Goal: Find specific page/section: Find specific page/section

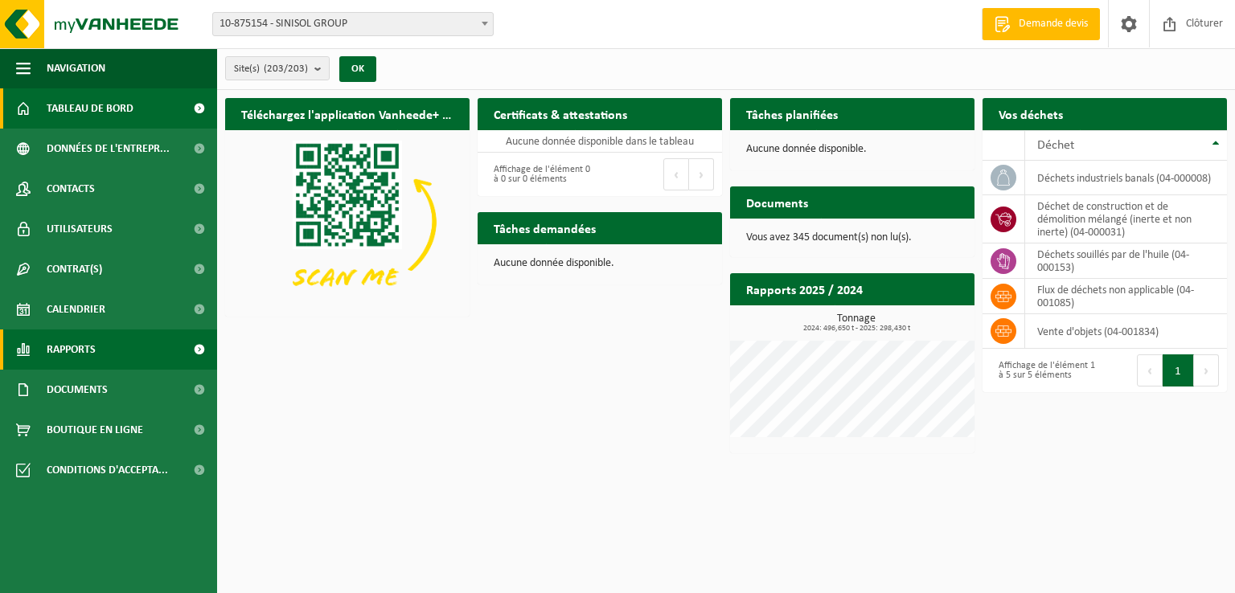
click at [80, 355] on span "Rapports" at bounding box center [71, 350] width 49 height 40
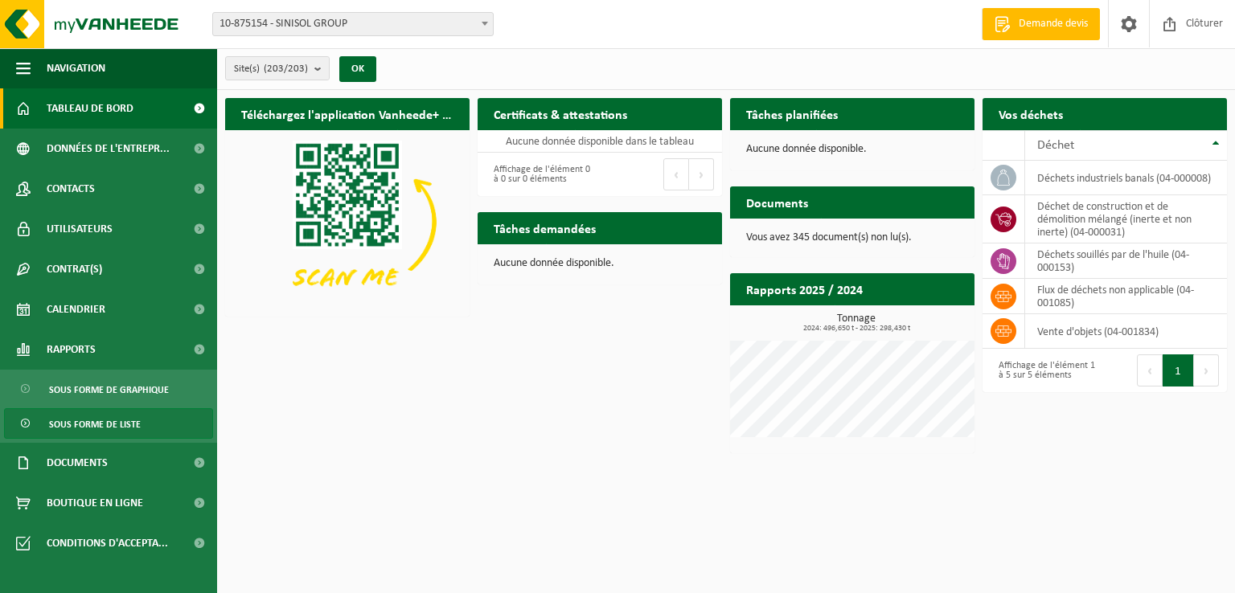
click at [93, 425] on span "Sous forme de liste" at bounding box center [95, 424] width 92 height 31
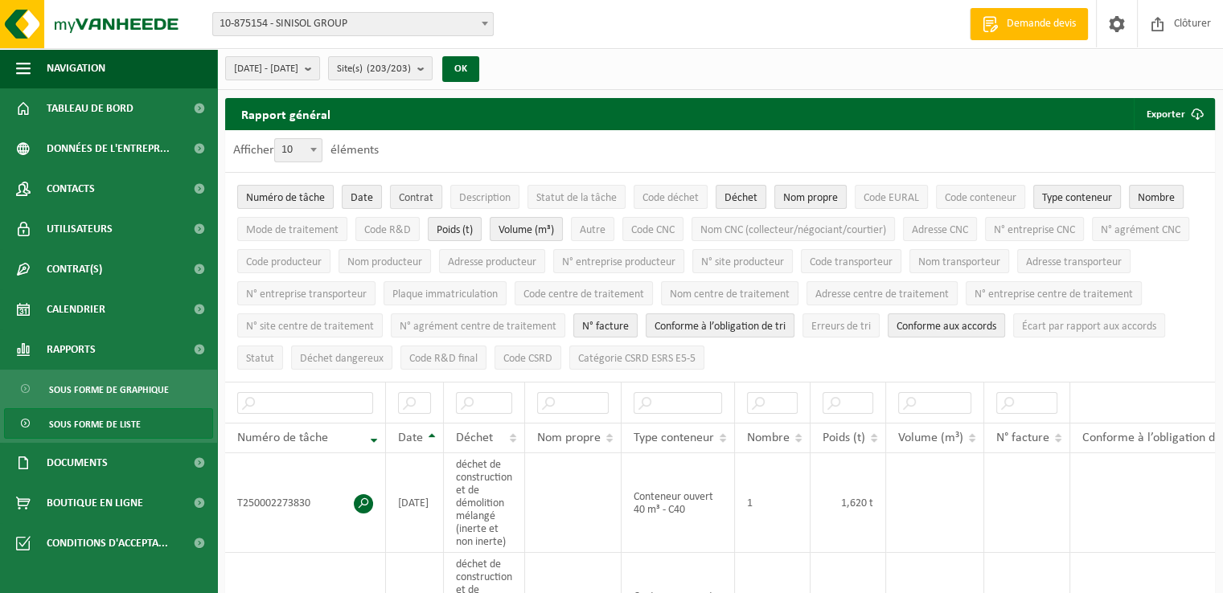
click at [405, 194] on span "Contrat" at bounding box center [416, 198] width 35 height 12
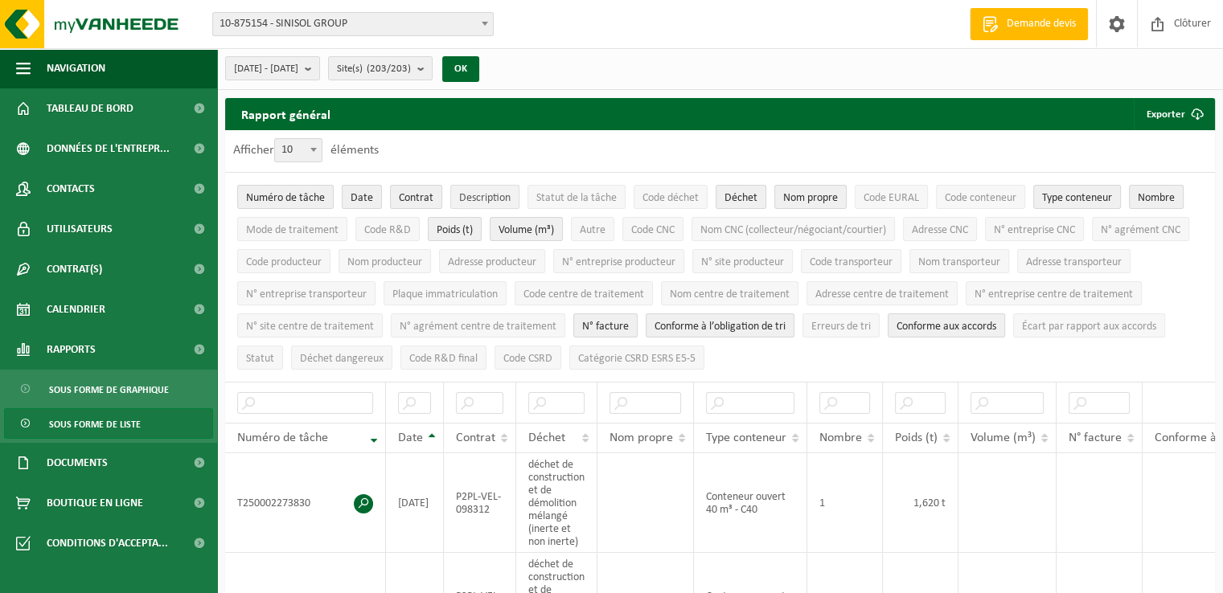
click at [459, 194] on span "Description" at bounding box center [484, 198] width 51 height 12
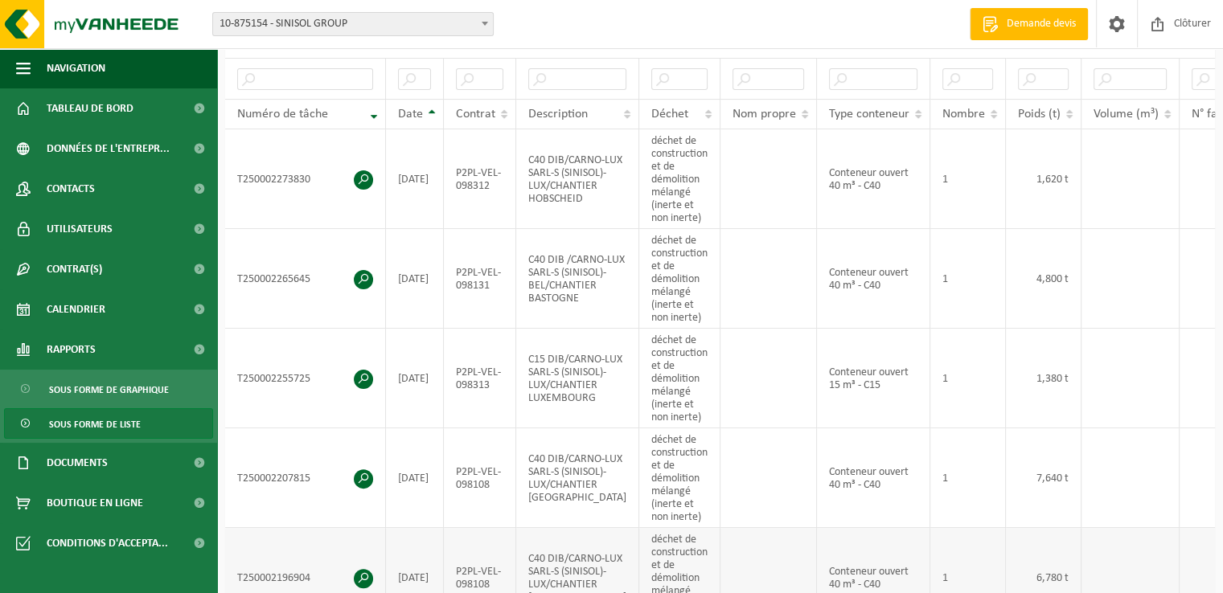
scroll to position [322, 0]
